Goal: Check status: Check status

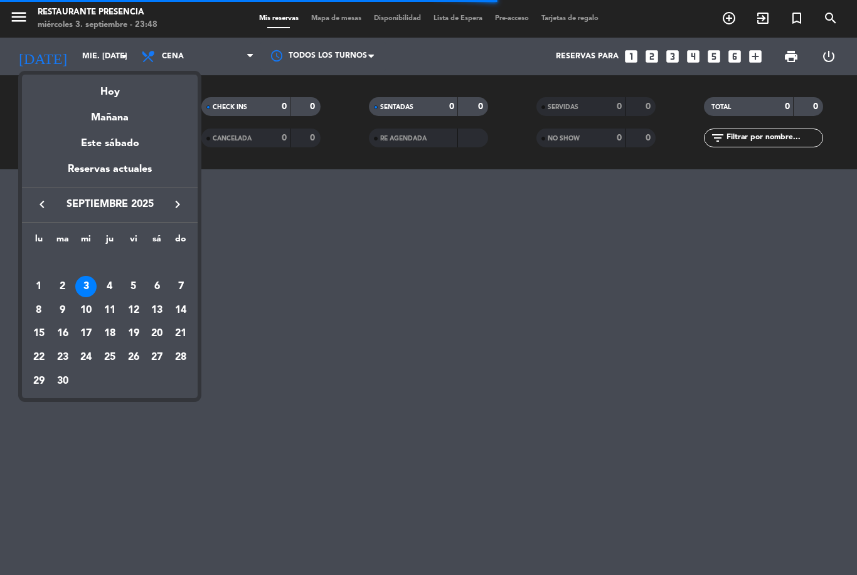
click at [136, 96] on div "Hoy" at bounding box center [110, 88] width 176 height 26
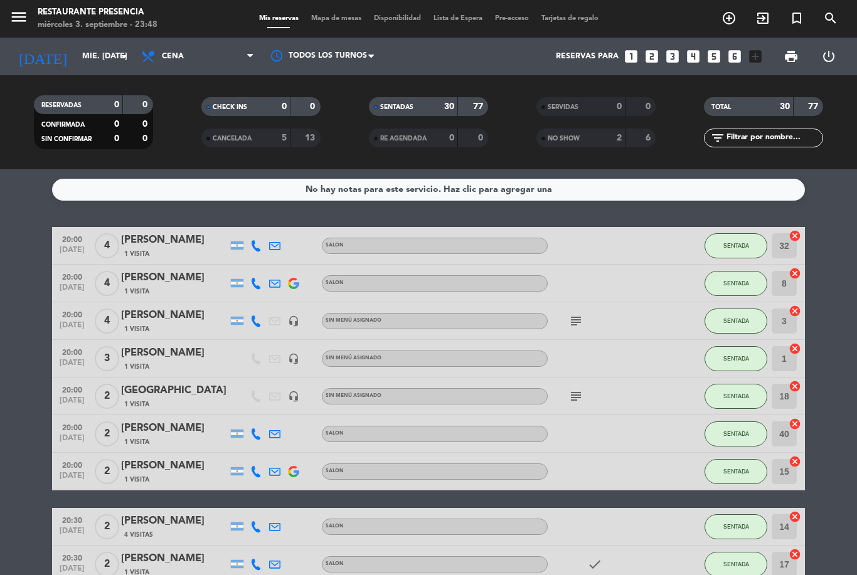
click at [76, 62] on input "mié. [DATE]" at bounding box center [129, 56] width 106 height 21
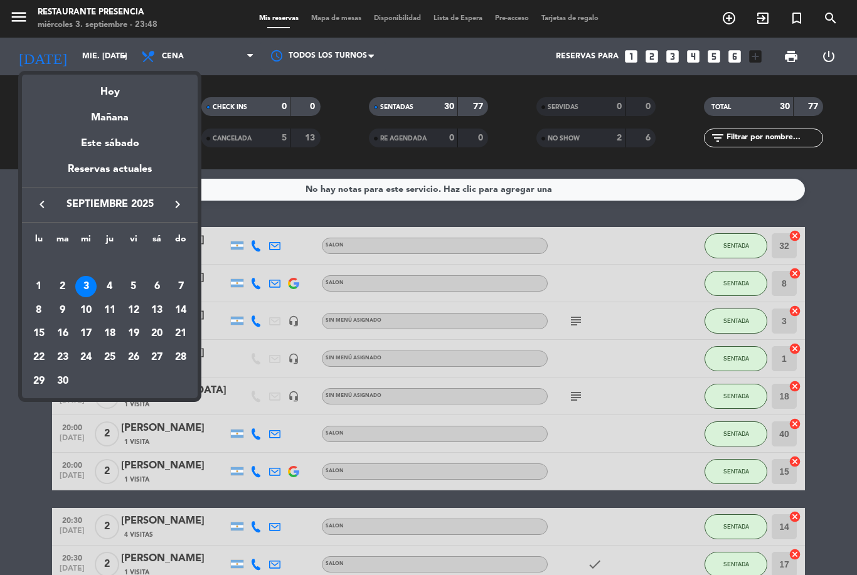
click at [139, 87] on div "Hoy" at bounding box center [110, 88] width 176 height 26
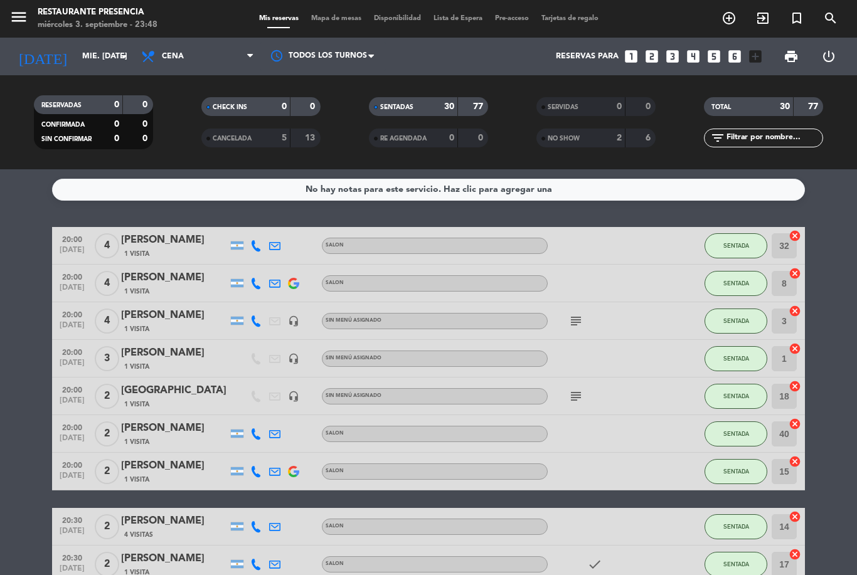
click at [88, 51] on input "mié. [DATE]" at bounding box center [129, 56] width 106 height 21
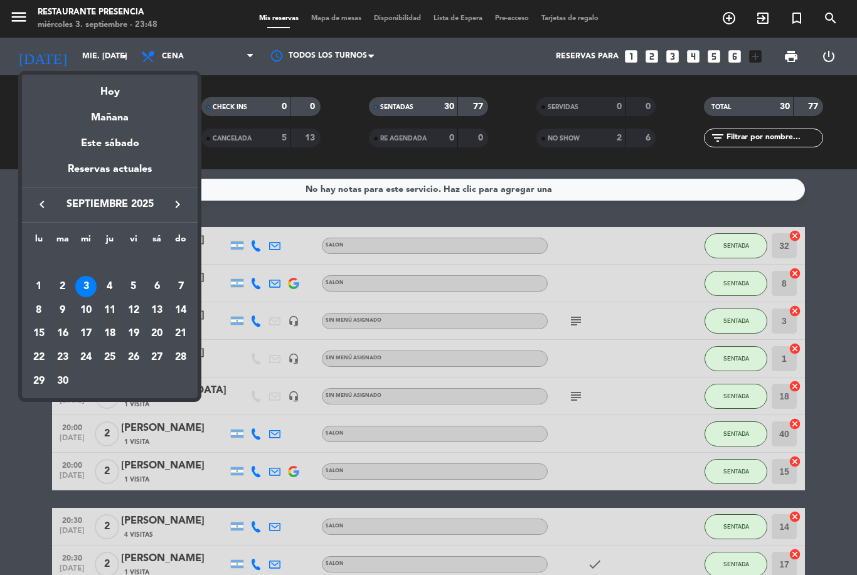
click at [136, 122] on div "Mañana" at bounding box center [110, 113] width 176 height 26
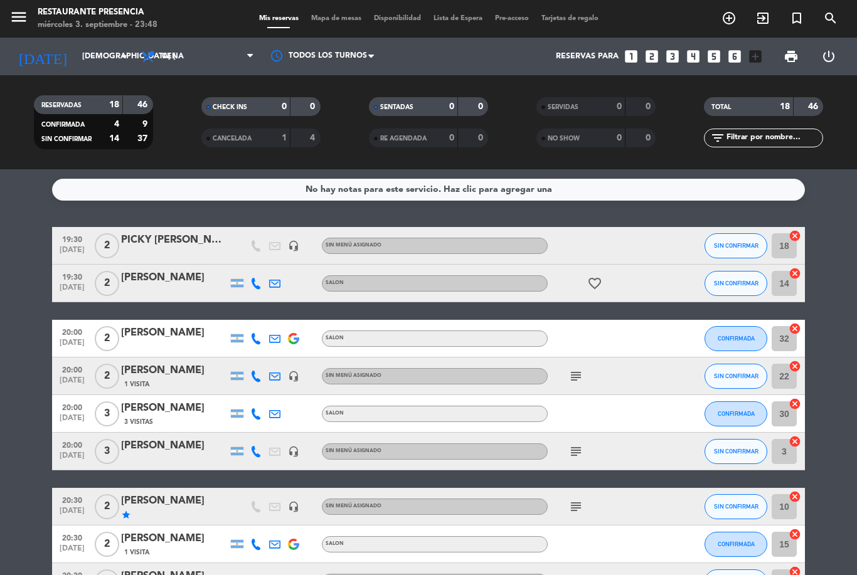
click at [589, 289] on icon "favorite_border" at bounding box center [594, 283] width 15 height 15
click at [625, 325] on div at bounding box center [604, 338] width 113 height 37
click at [80, 63] on input "[DEMOGRAPHIC_DATA] [DATE]" at bounding box center [129, 56] width 106 height 21
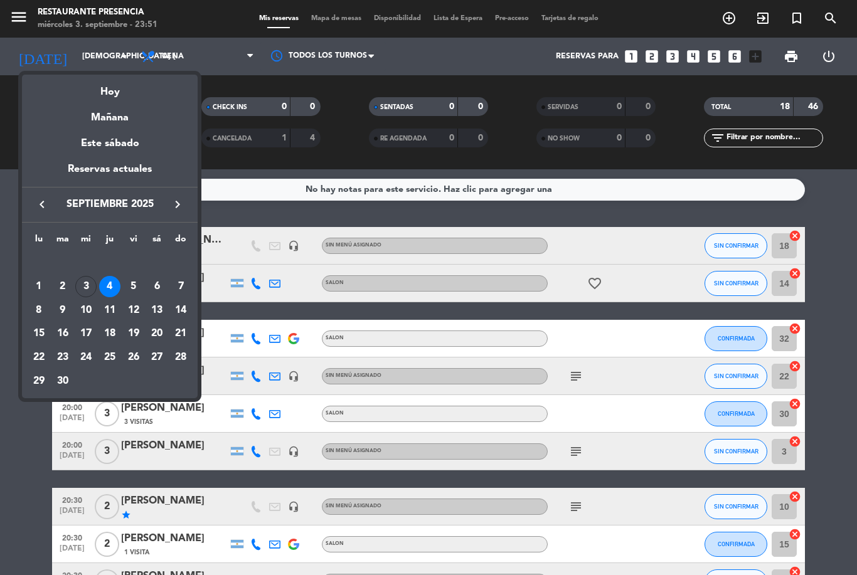
click at [121, 102] on div "Mañana" at bounding box center [110, 113] width 176 height 26
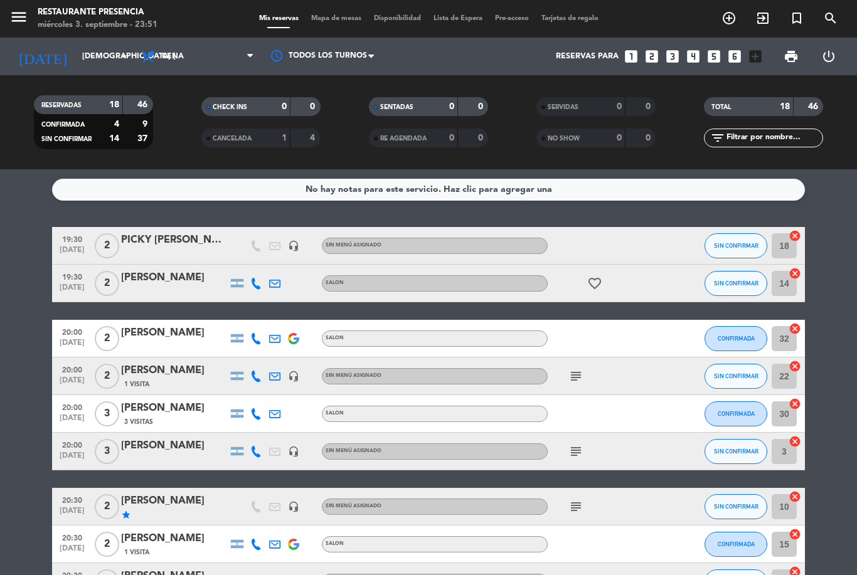
click at [102, 58] on input "[DEMOGRAPHIC_DATA] [DATE]" at bounding box center [129, 56] width 106 height 21
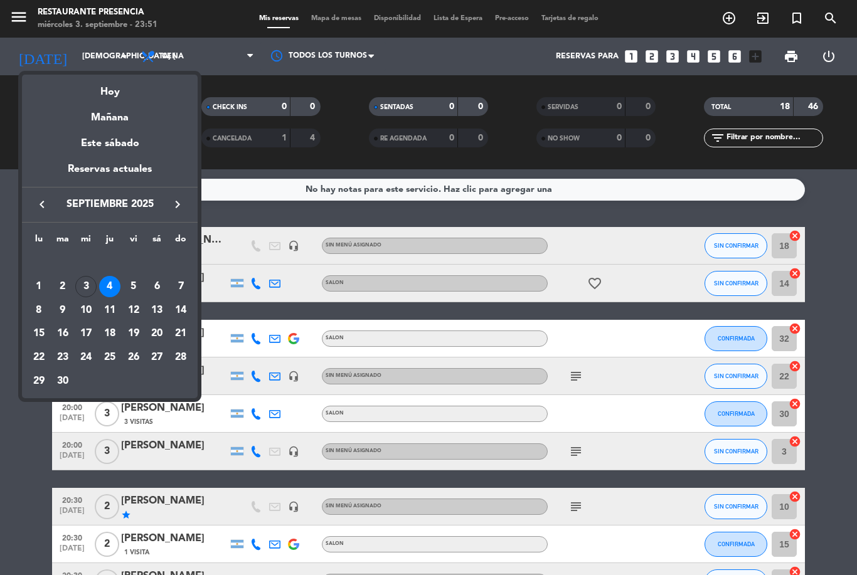
click at [134, 90] on div "Hoy" at bounding box center [110, 88] width 176 height 26
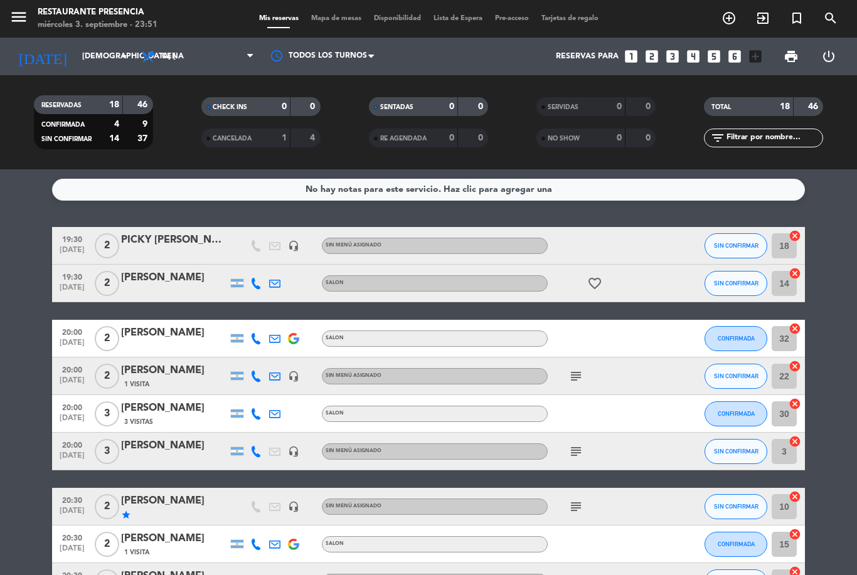
type input "mié. [DATE]"
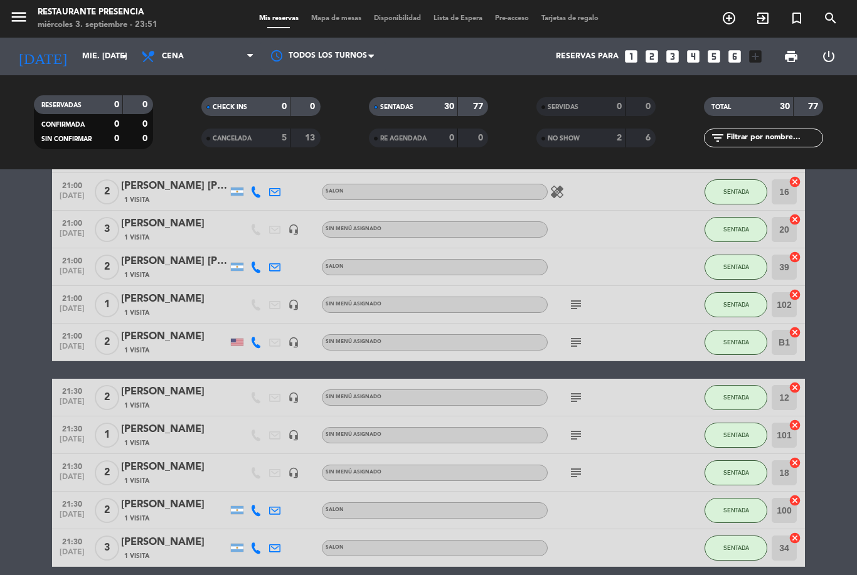
scroll to position [693, 0]
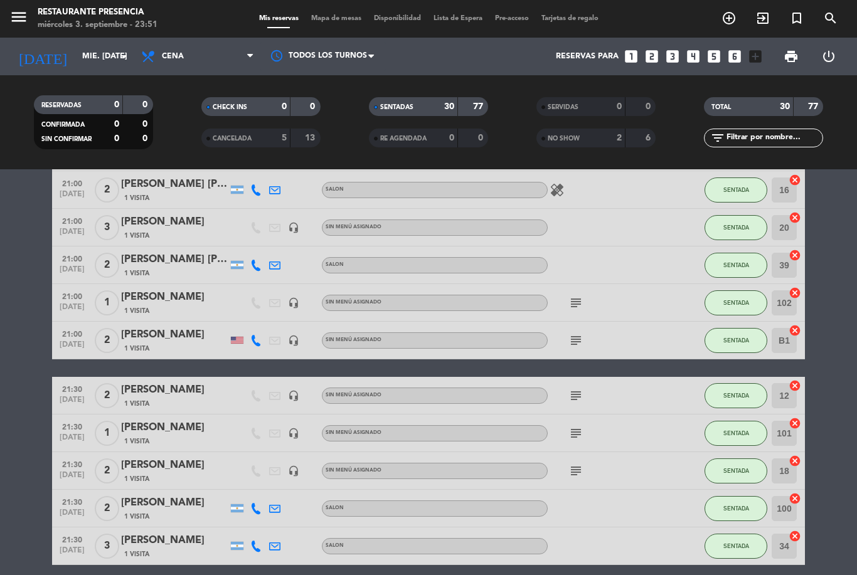
click at [168, 261] on div "[PERSON_NAME] [PERSON_NAME]" at bounding box center [174, 260] width 107 height 16
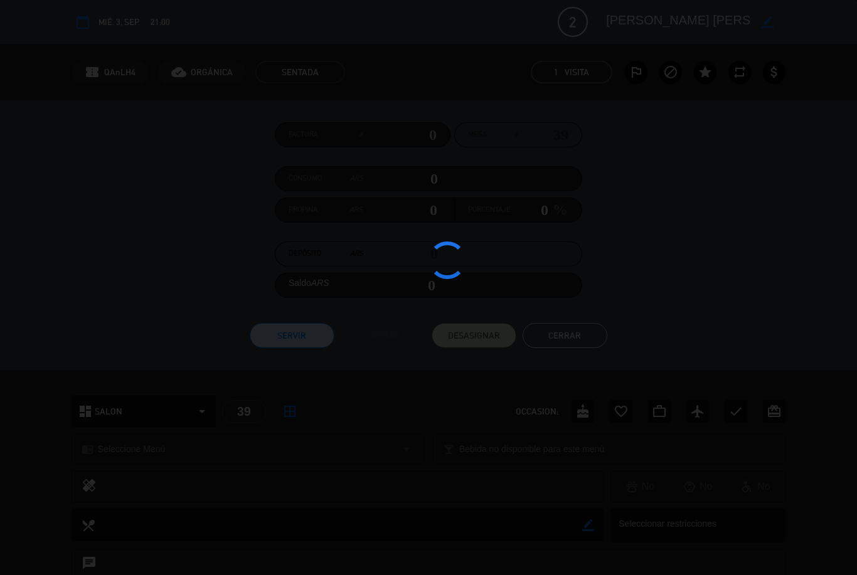
click at [584, 315] on div at bounding box center [428, 287] width 857 height 575
click at [569, 339] on div at bounding box center [428, 287] width 857 height 575
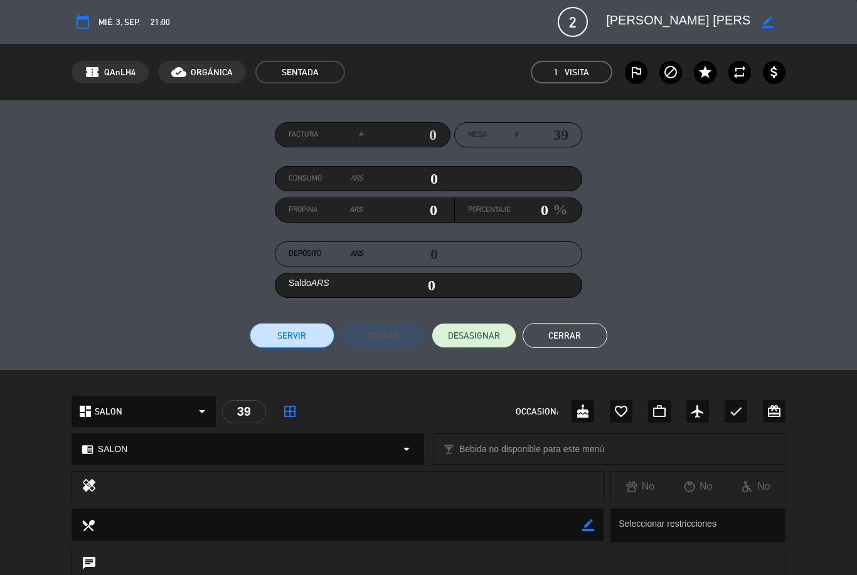
click at [567, 329] on button "Cerrar" at bounding box center [565, 335] width 85 height 25
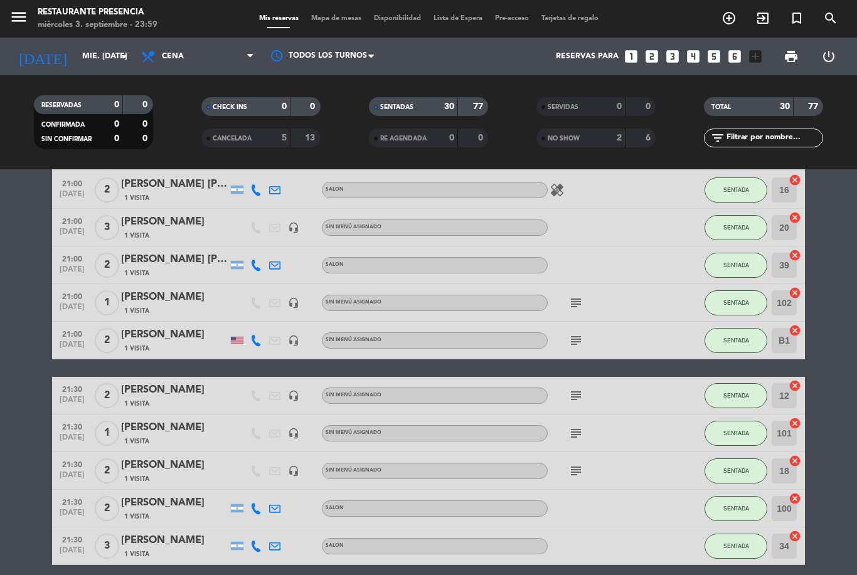
click at [576, 435] on icon "subject" at bounding box center [576, 433] width 15 height 15
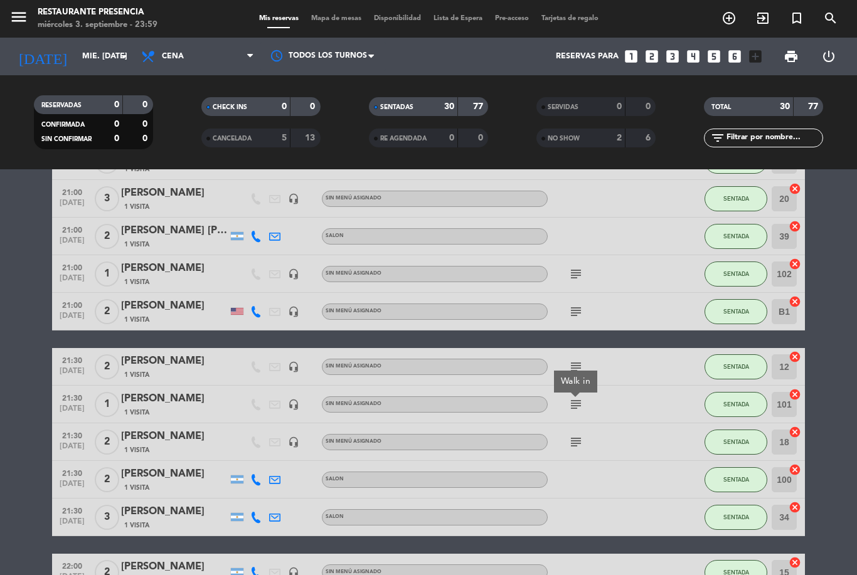
scroll to position [732, 0]
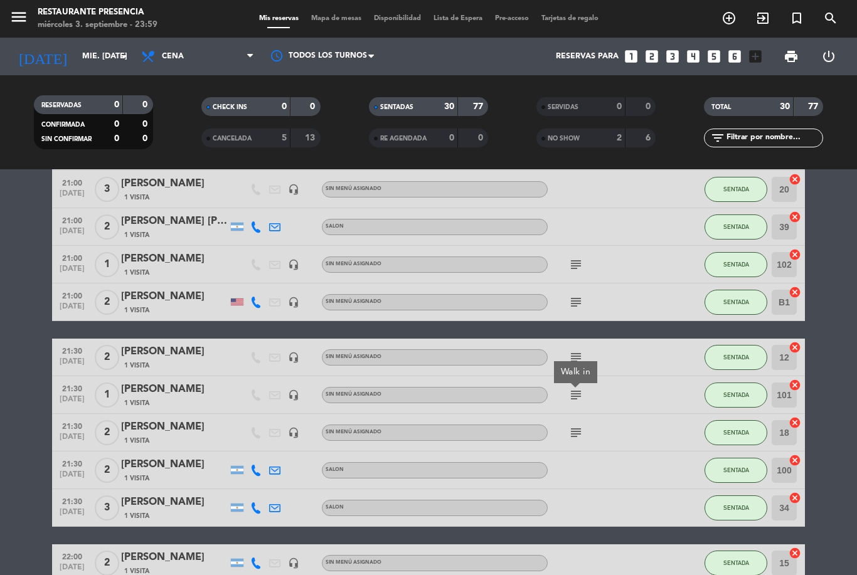
click at [632, 406] on div "subject Walk in" at bounding box center [604, 395] width 113 height 37
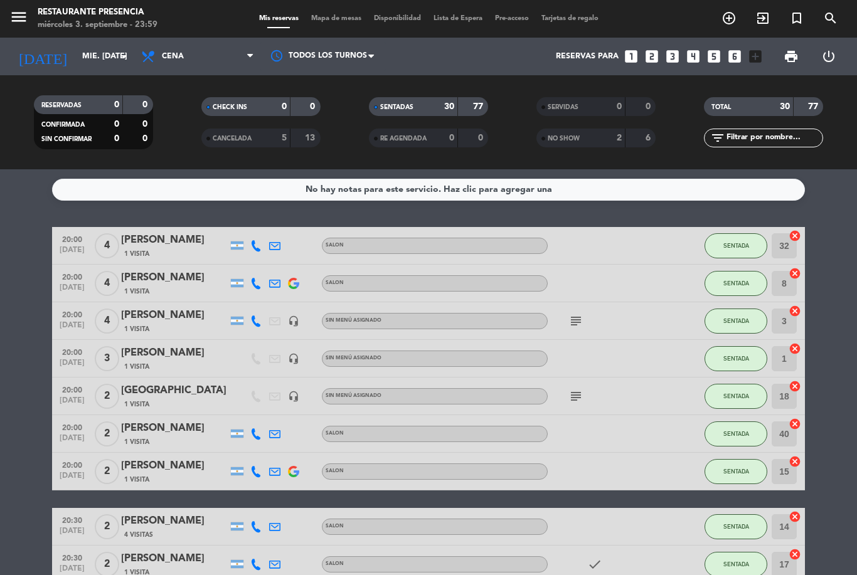
scroll to position [0, 0]
